Goal: Task Accomplishment & Management: Manage account settings

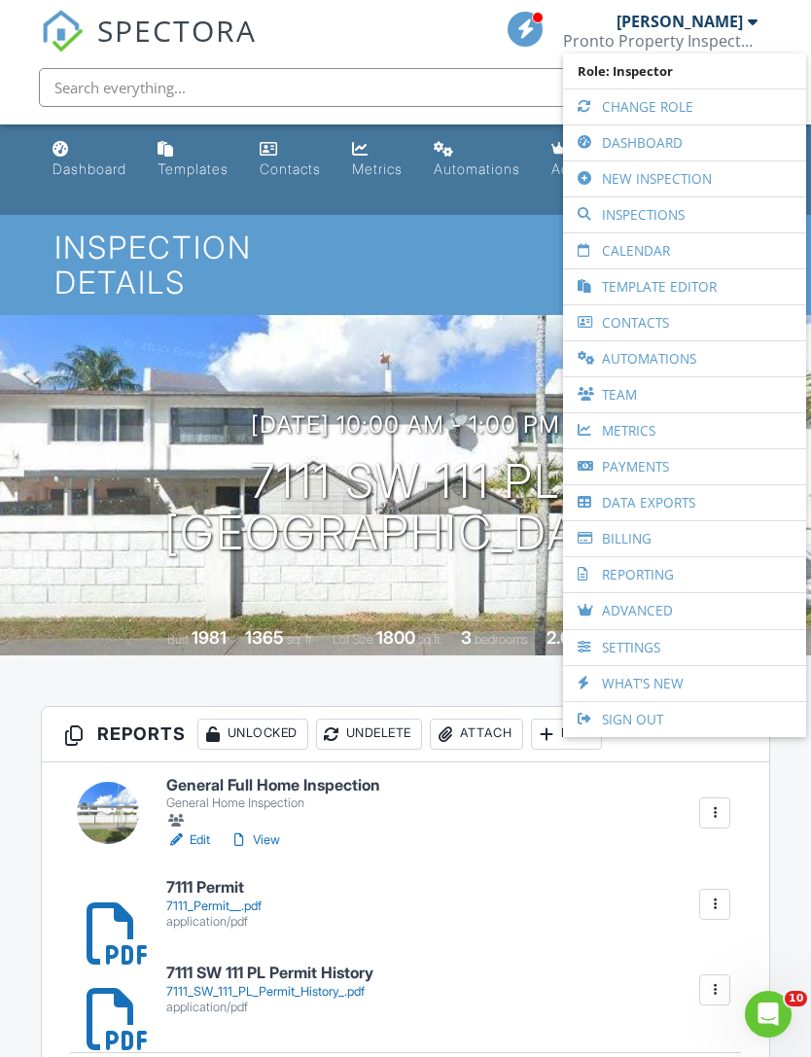
click at [654, 147] on link "Dashboard" at bounding box center [685, 142] width 224 height 35
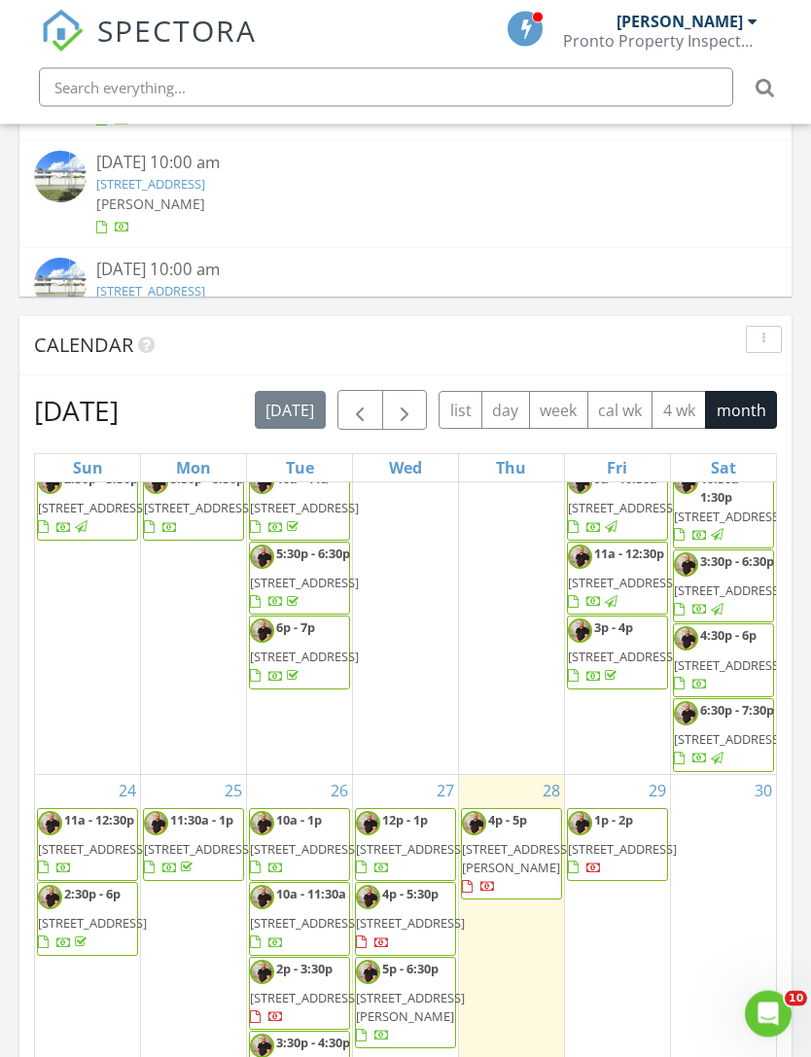
scroll to position [1807, 0]
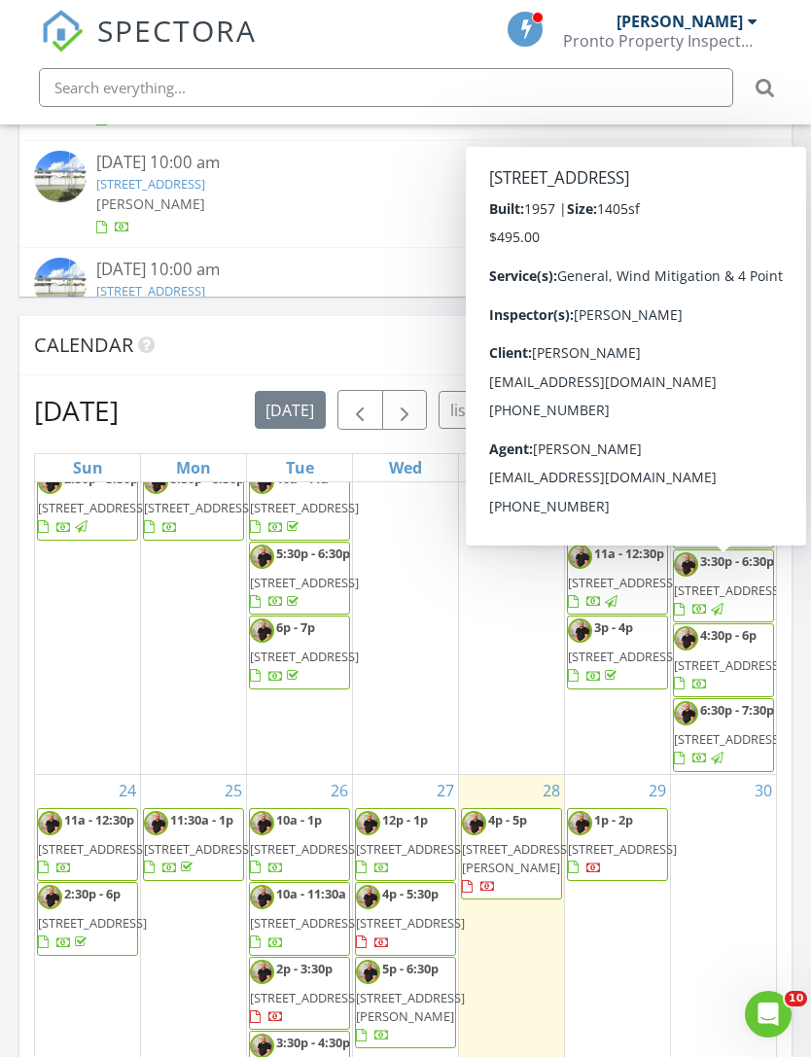
click at [722, 599] on span "3120 SW 102nd Pl, Miami 33165" at bounding box center [728, 590] width 109 height 18
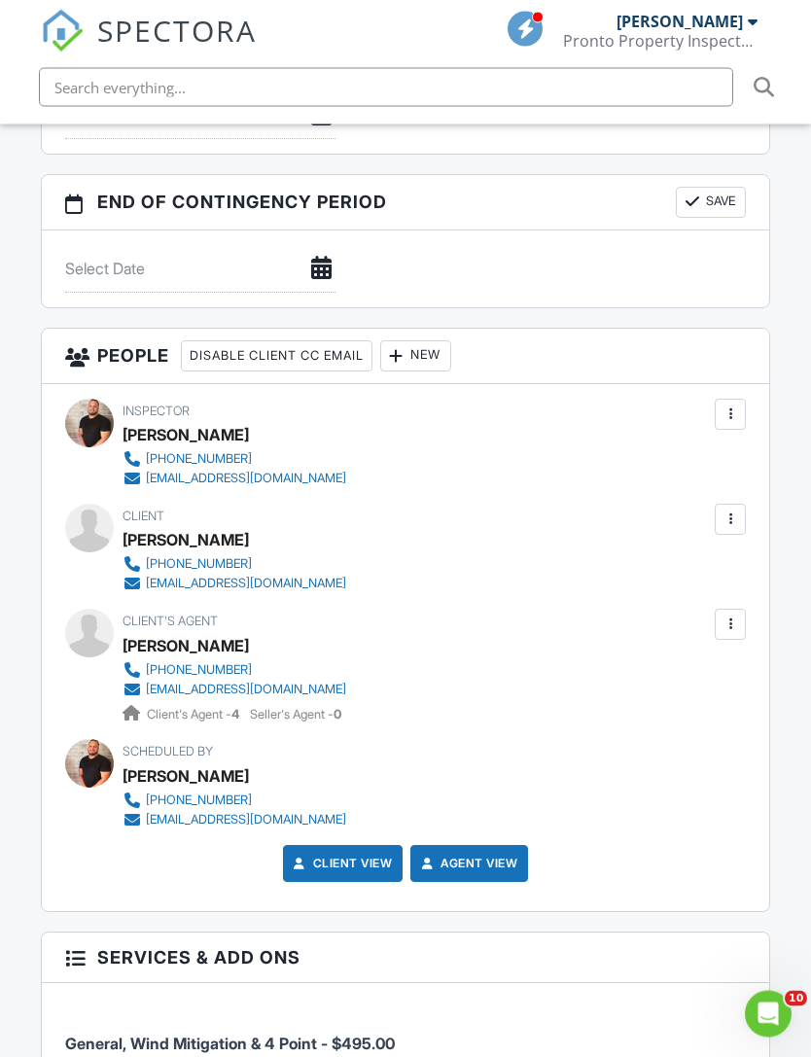
click at [741, 505] on div at bounding box center [730, 520] width 31 height 31
click at [616, 554] on li "Edit" at bounding box center [625, 578] width 217 height 49
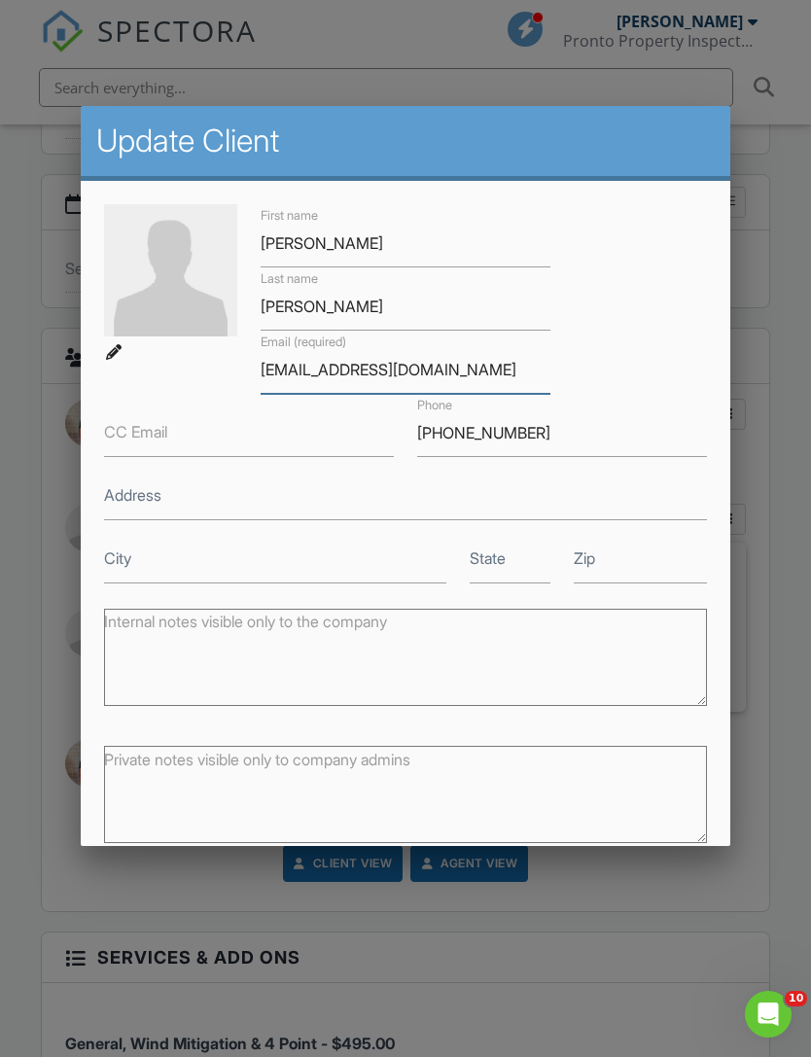
click at [278, 384] on input "[EMAIL_ADDRESS][DOMAIN_NAME]" at bounding box center [406, 370] width 290 height 48
click at [284, 378] on input "[EMAIL_ADDRESS][DOMAIN_NAME]" at bounding box center [406, 370] width 290 height 48
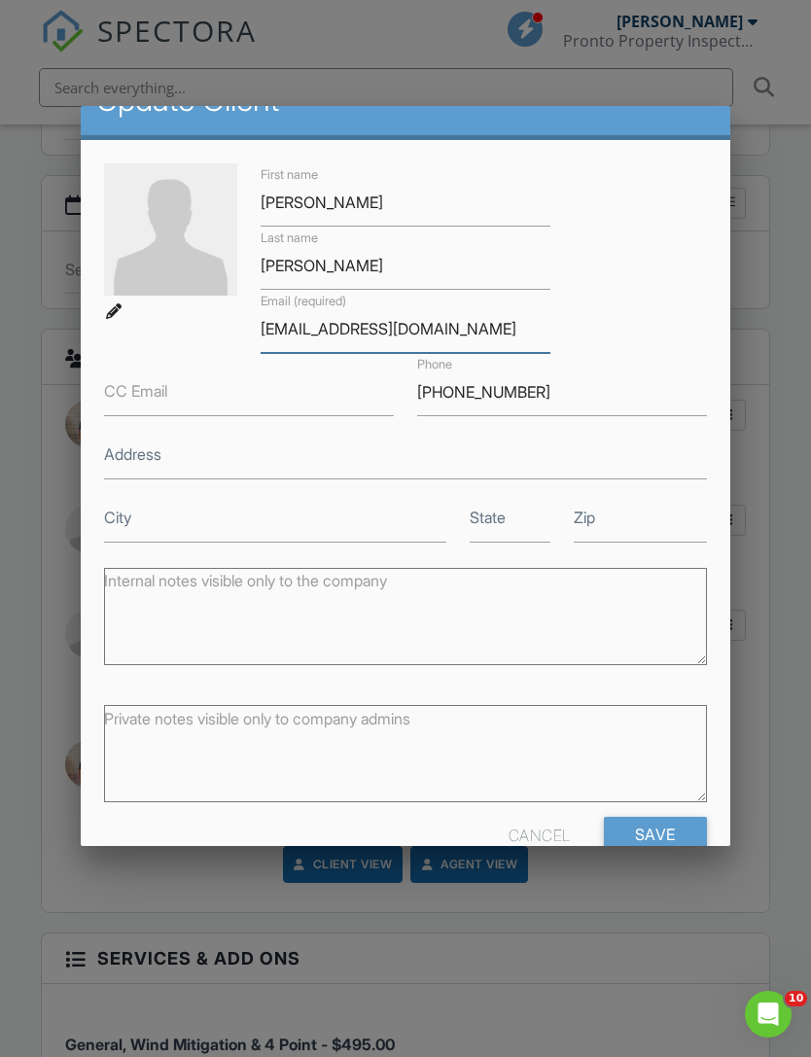
type input "yudithcary@gmail.com"
click at [664, 568] on div "Internal notes visible only to the company" at bounding box center [405, 619] width 602 height 122
click at [654, 832] on input "Save" at bounding box center [655, 834] width 103 height 35
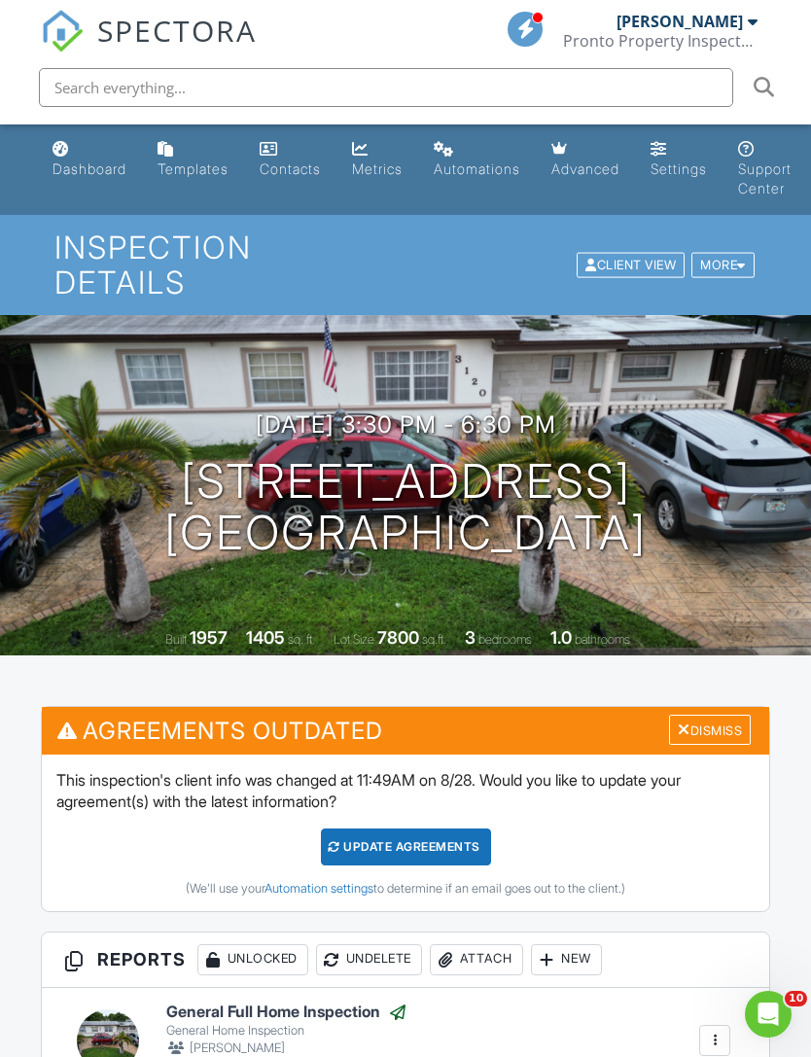
click at [722, 715] on div "Dismiss" at bounding box center [710, 730] width 82 height 30
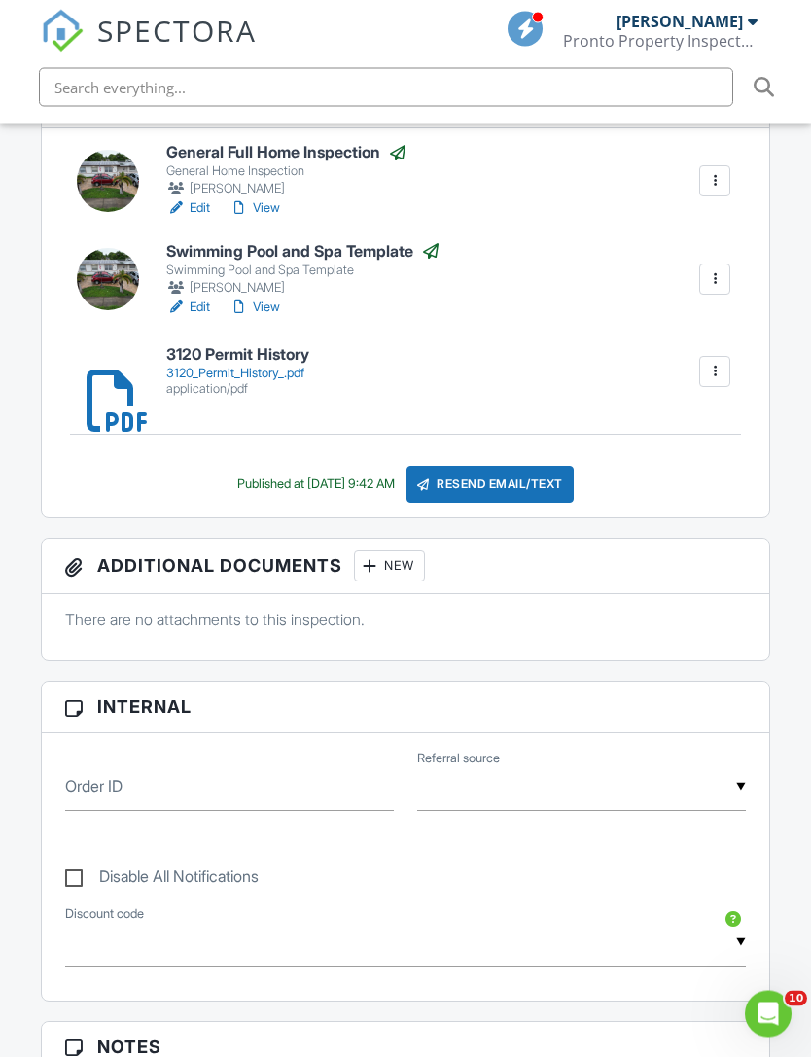
scroll to position [634, 0]
click at [529, 466] on div "Resend Email/Text" at bounding box center [489, 484] width 167 height 37
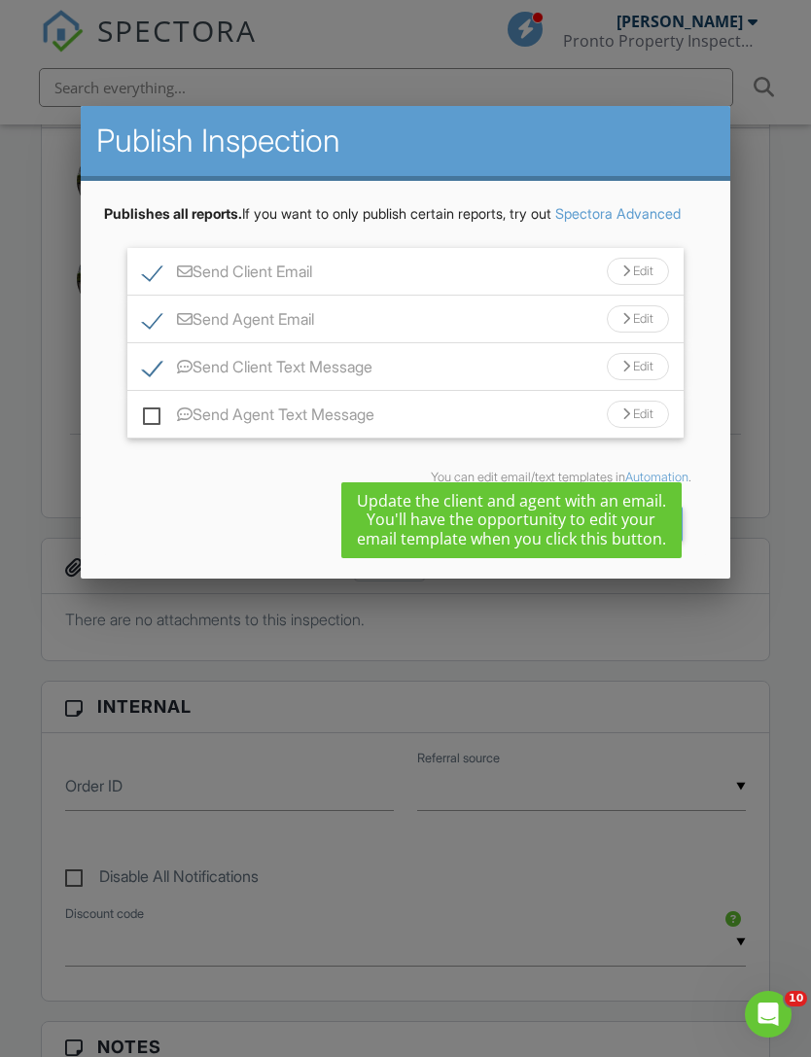
click at [154, 334] on label "Send Agent Email" at bounding box center [228, 322] width 171 height 24
checkbox input "false"
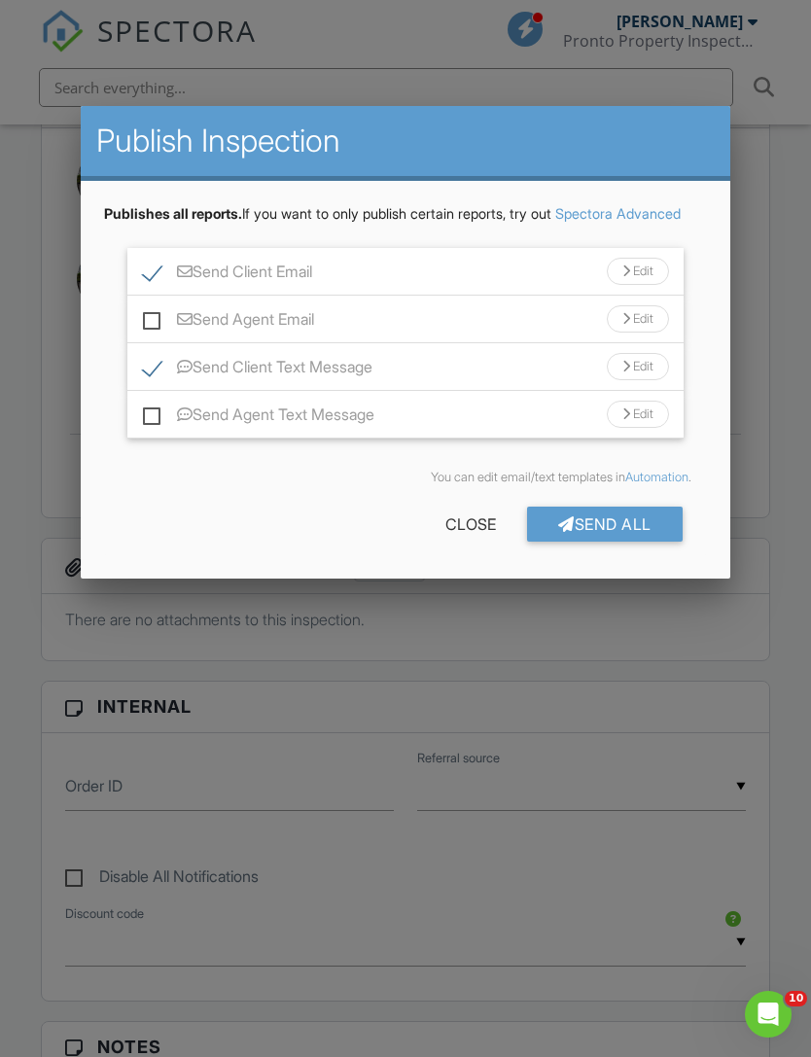
click at [158, 430] on label "Send Agent Text Message" at bounding box center [258, 417] width 231 height 24
click at [156, 411] on input "Send Agent Text Message" at bounding box center [149, 405] width 13 height 13
click at [171, 430] on label "Send Agent Text Message" at bounding box center [258, 417] width 231 height 24
checkbox input "false"
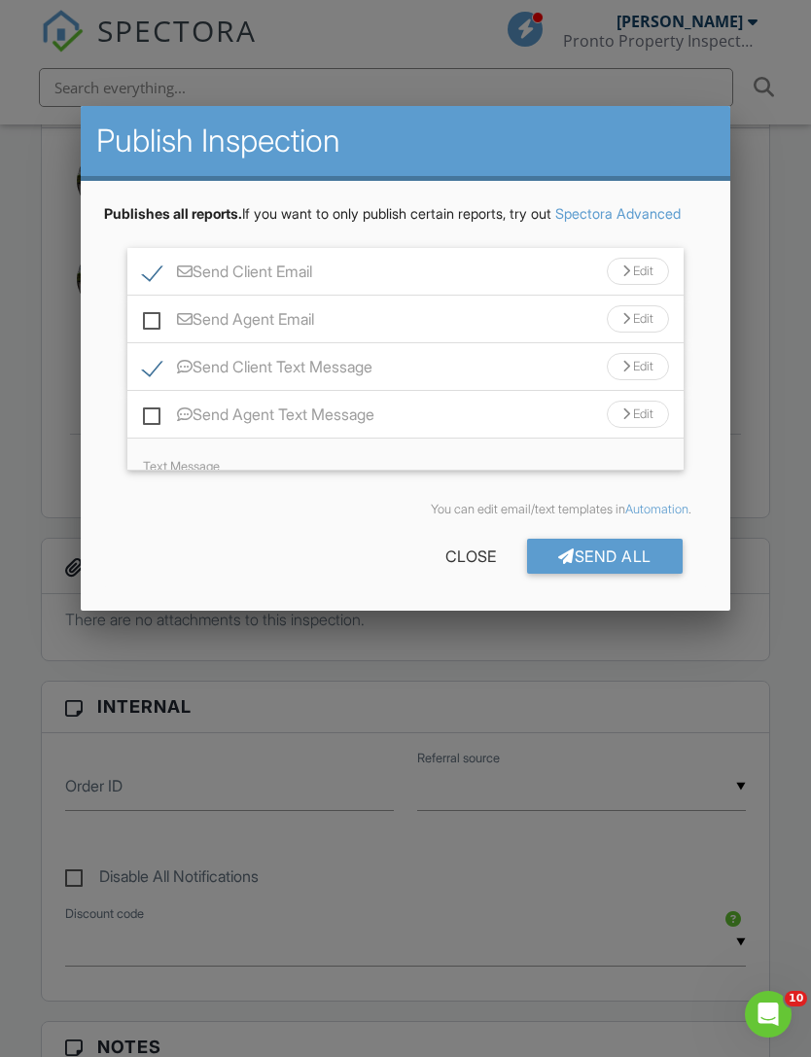
click at [155, 382] on label "Send Client Text Message" at bounding box center [257, 370] width 229 height 24
checkbox input "false"
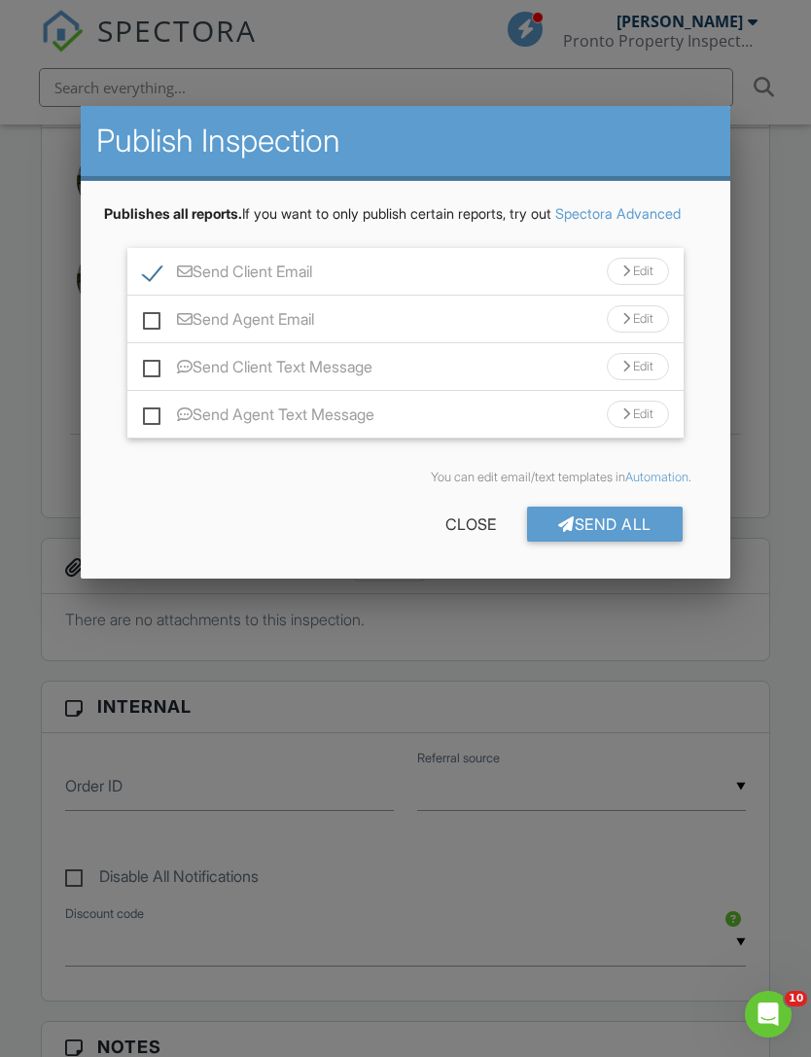
click at [611, 542] on div "Send All" at bounding box center [605, 524] width 156 height 35
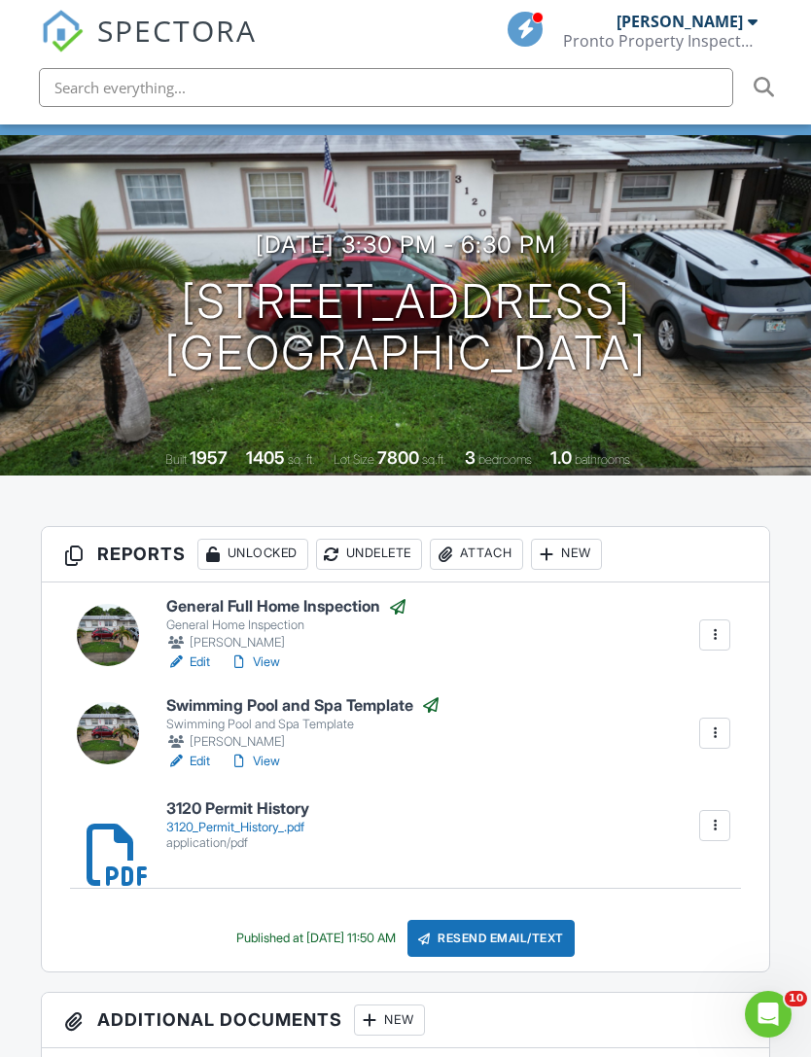
scroll to position [178, 0]
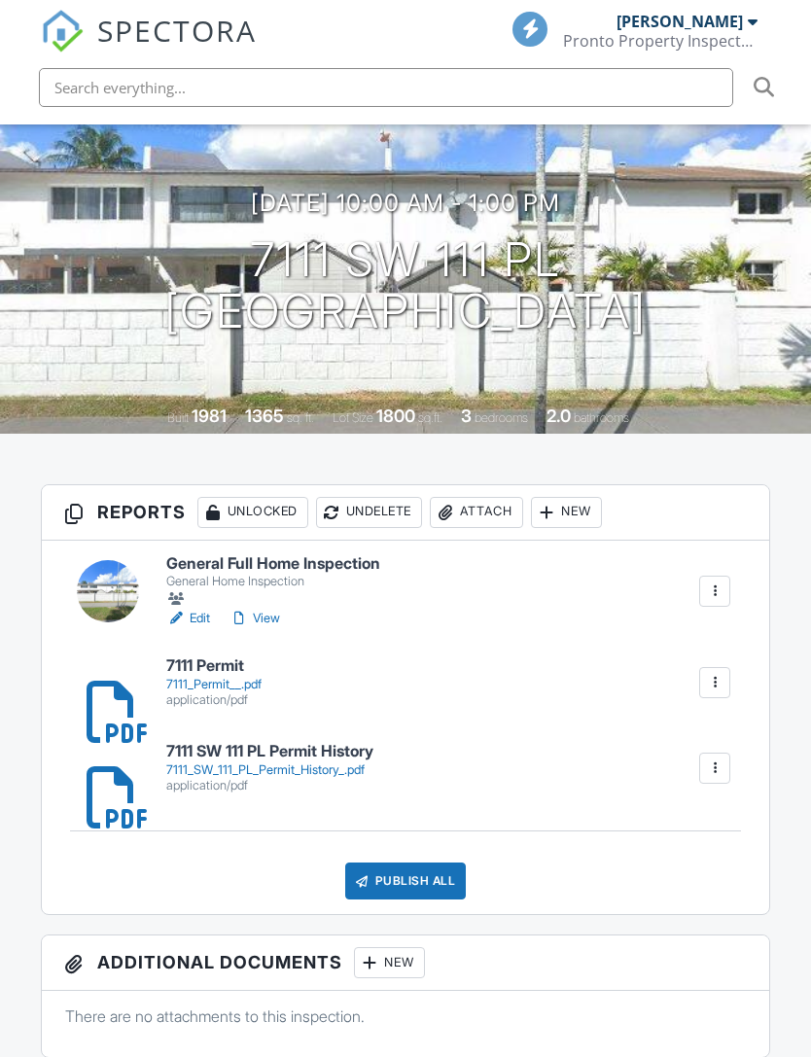
click at [186, 609] on div at bounding box center [175, 618] width 19 height 19
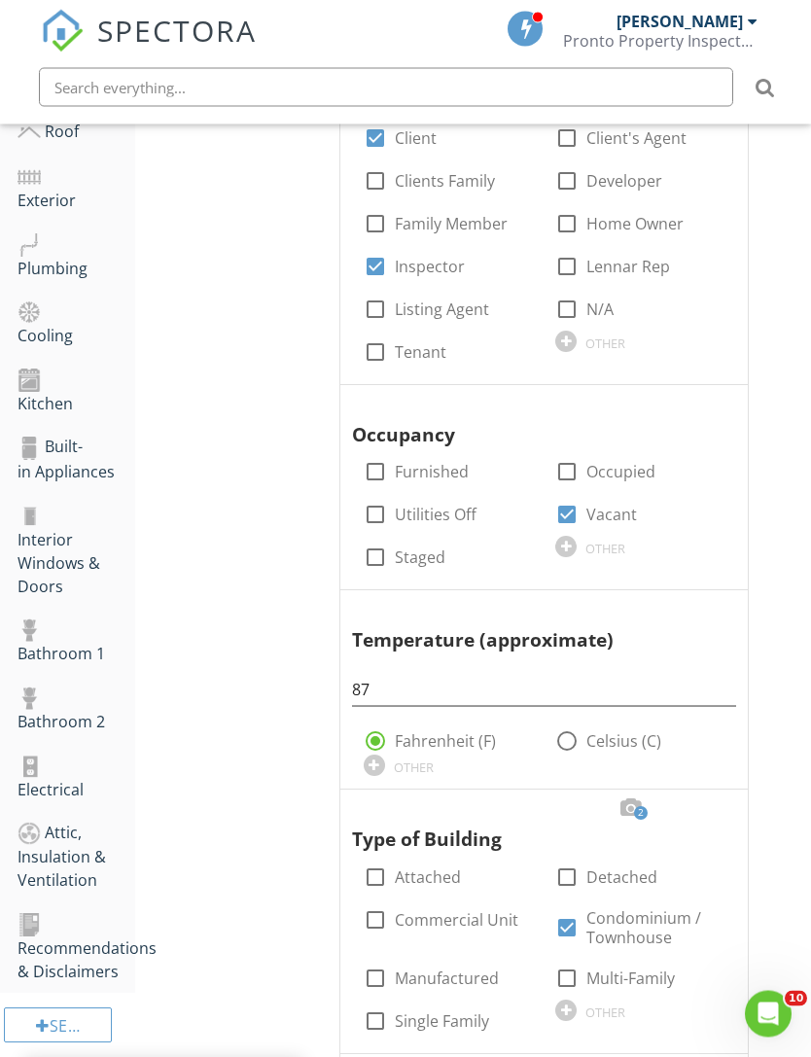
scroll to position [486, 0]
click at [55, 553] on div "Interior Windows & Doors" at bounding box center [77, 550] width 118 height 95
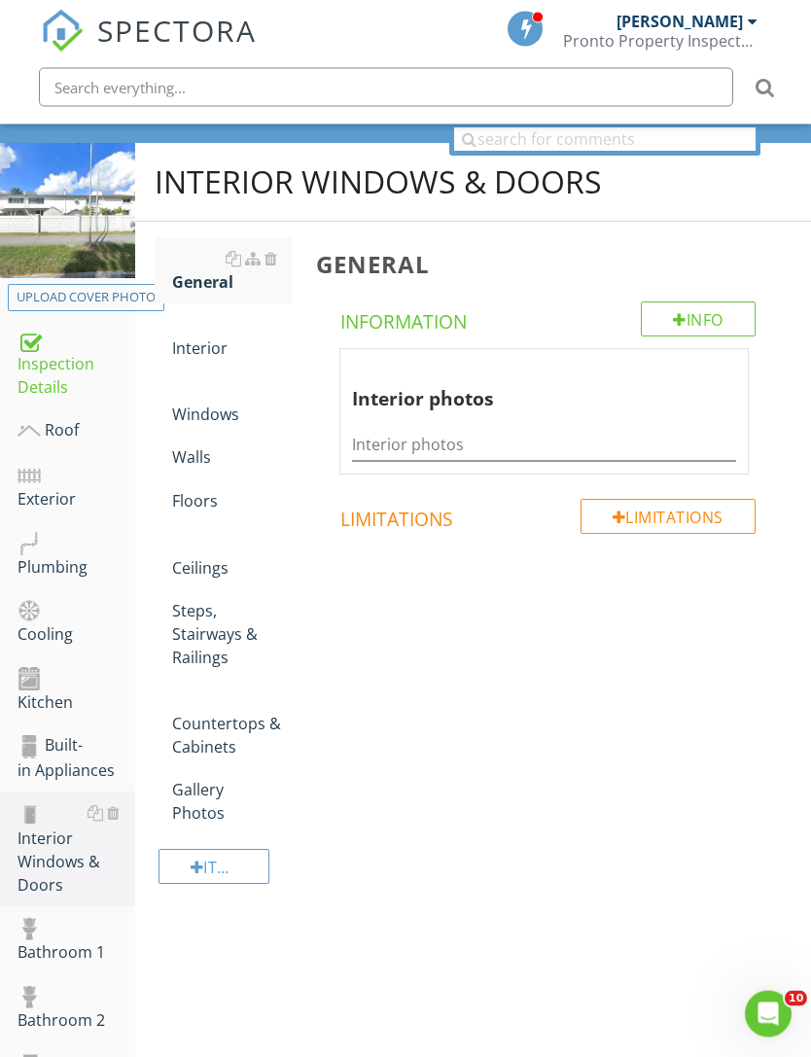
scroll to position [188, 0]
click at [201, 346] on div "Interior" at bounding box center [232, 336] width 121 height 47
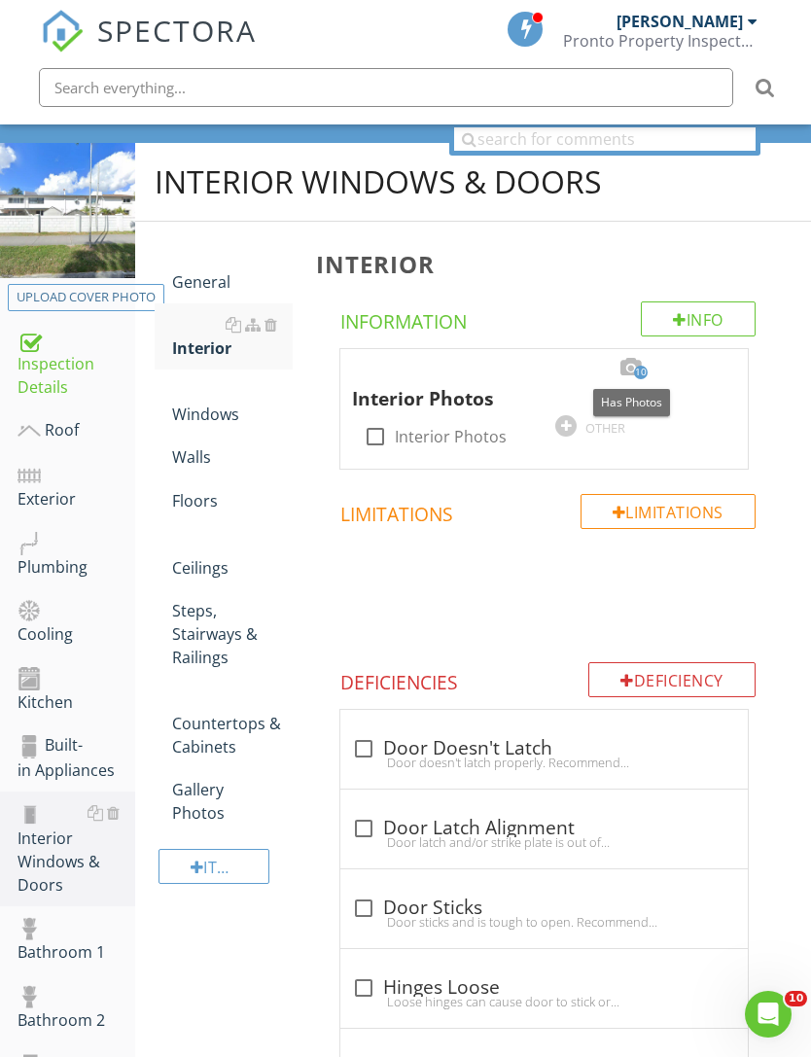
click at [719, 364] on div at bounding box center [712, 367] width 23 height 19
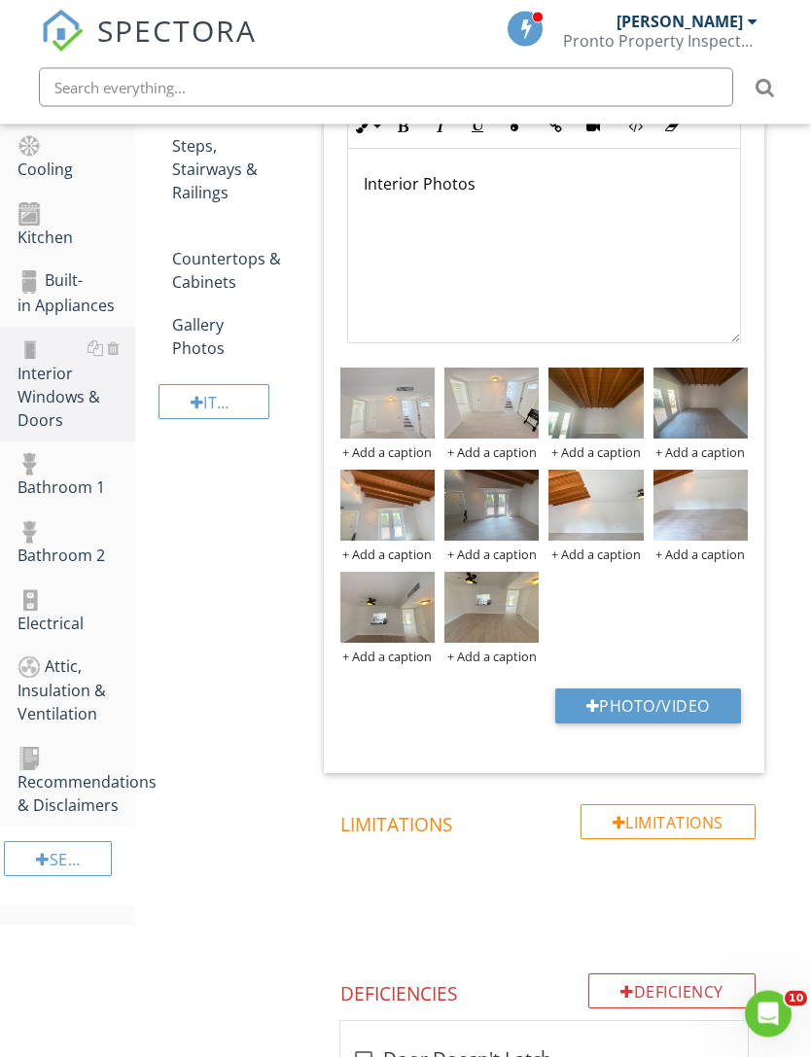
scroll to position [652, 0]
click at [586, 700] on div at bounding box center [593, 706] width 14 height 16
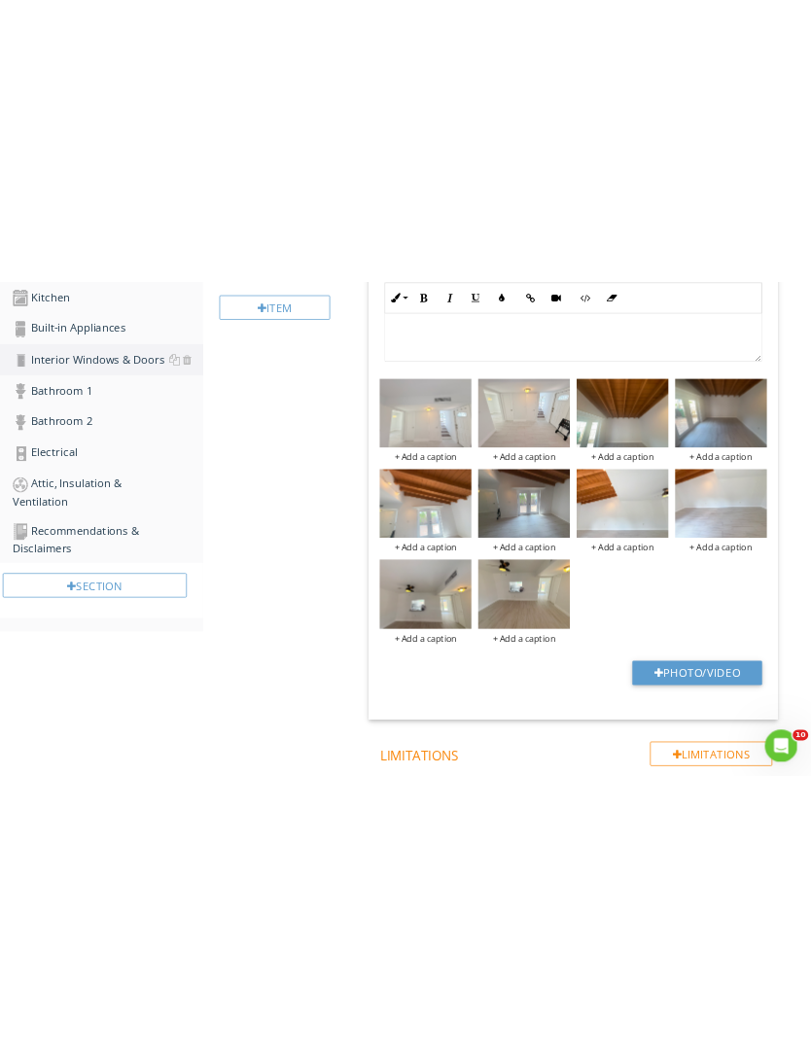
scroll to position [695, 0]
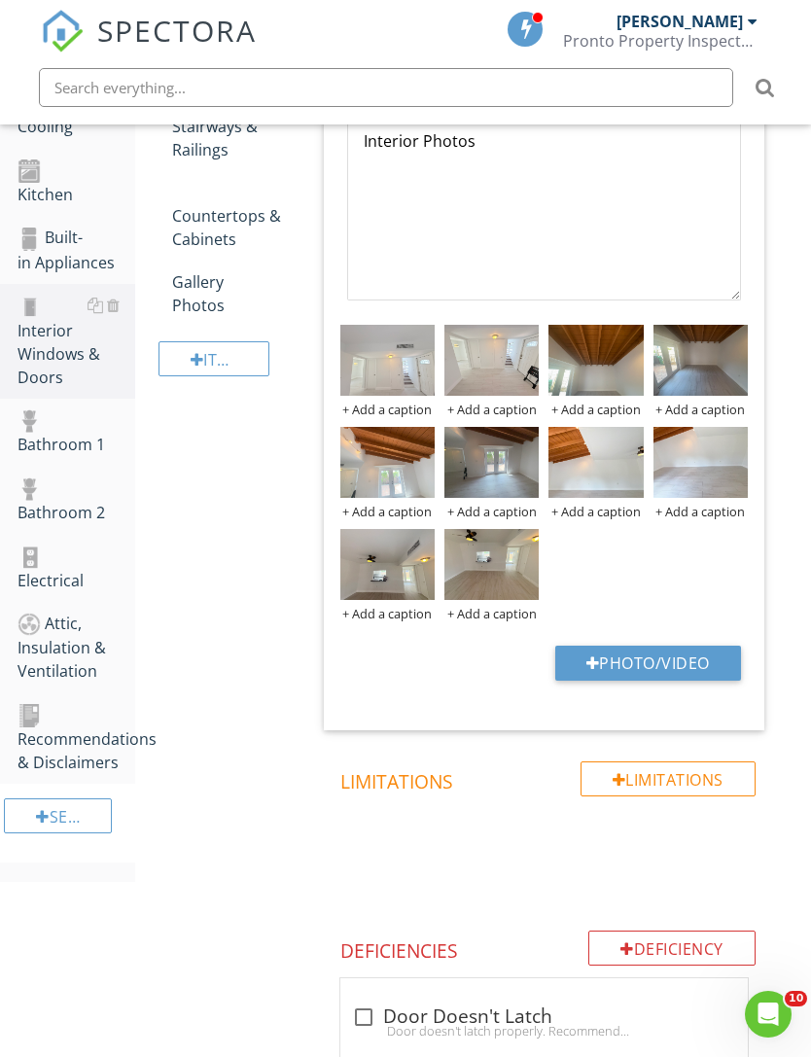
type input "C:\fakepath\IMG_7529.jpeg"
